Goal: Check status: Check status

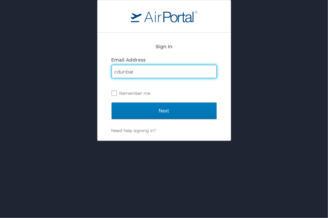
type input "cdunbar@nucompass.com"
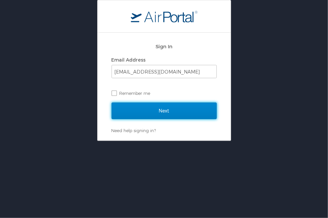
click at [169, 108] on input "Next" at bounding box center [164, 111] width 105 height 17
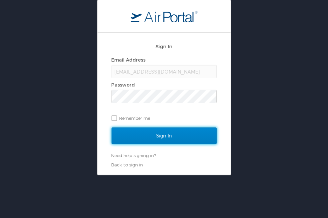
click at [189, 135] on input "Sign In" at bounding box center [164, 136] width 105 height 17
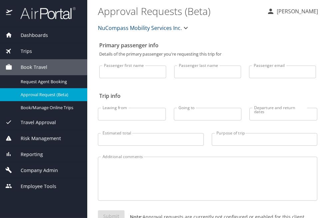
click at [24, 50] on span "Trips" at bounding box center [22, 51] width 20 height 7
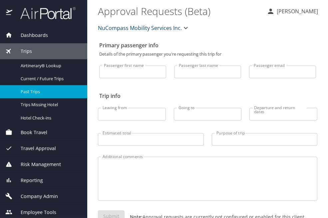
click at [34, 94] on span "Past Trips" at bounding box center [50, 92] width 59 height 6
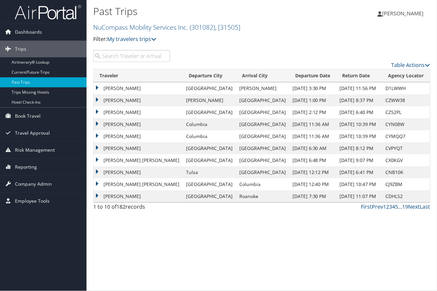
click at [131, 88] on td "MEHDI KALANTARZADEH" at bounding box center [138, 88] width 89 height 12
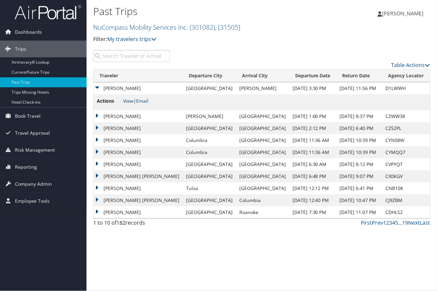
click at [130, 101] on link "View" at bounding box center [128, 101] width 10 height 6
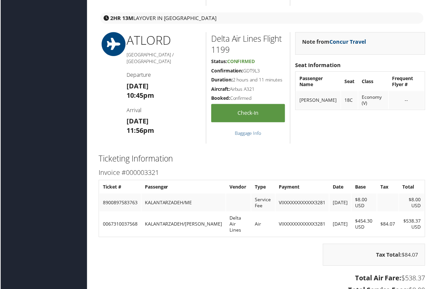
scroll to position [755, 0]
